Goal: Transaction & Acquisition: Purchase product/service

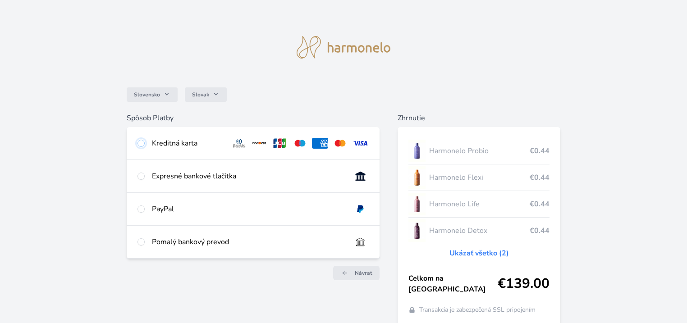
click at [141, 143] on input "radio" at bounding box center [141, 143] width 7 height 7
radio input "true"
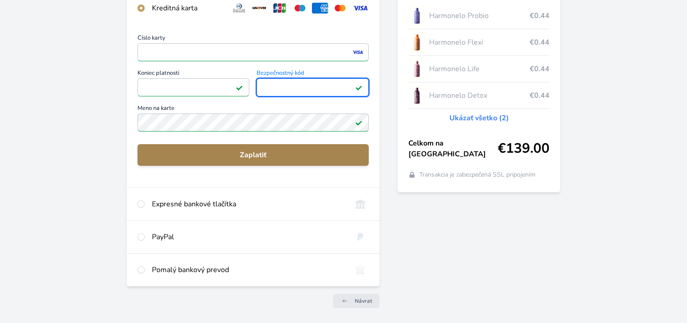
scroll to position [167, 0]
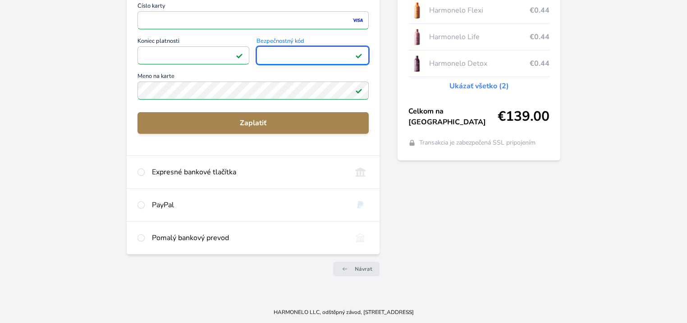
click at [280, 123] on span "Zaplatiť" at bounding box center [253, 123] width 217 height 11
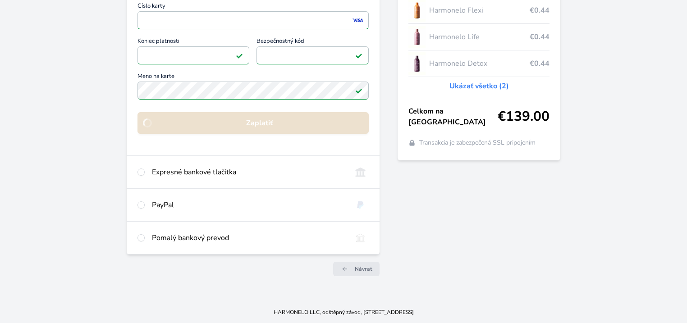
scroll to position [69, 0]
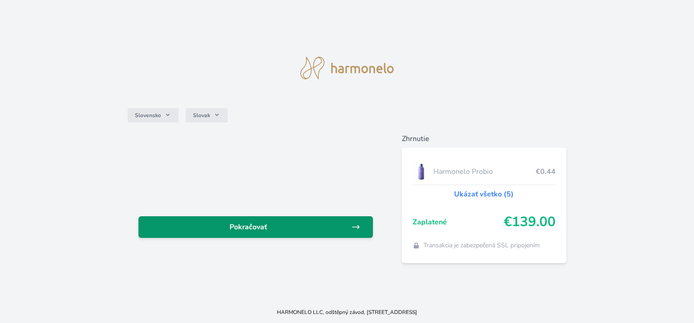
click at [348, 226] on span "Pokračovať" at bounding box center [249, 227] width 206 height 11
